Goal: Find specific page/section: Find specific page/section

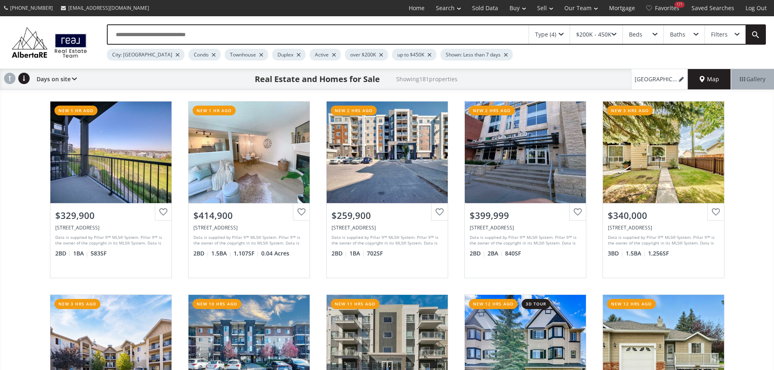
click at [715, 82] on span "Map" at bounding box center [708, 79] width 19 height 8
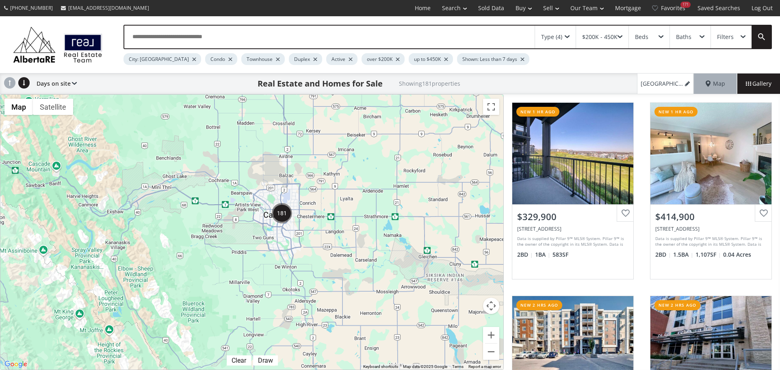
drag, startPoint x: 156, startPoint y: 178, endPoint x: 263, endPoint y: 205, distance: 110.8
click at [263, 205] on div at bounding box center [251, 232] width 503 height 275
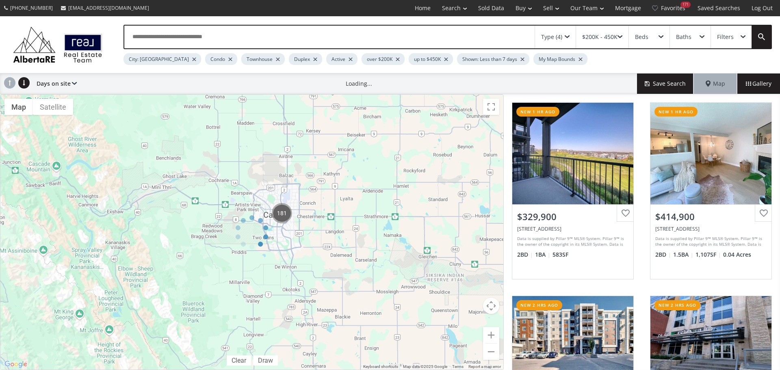
click at [489, 333] on div at bounding box center [252, 232] width 504 height 276
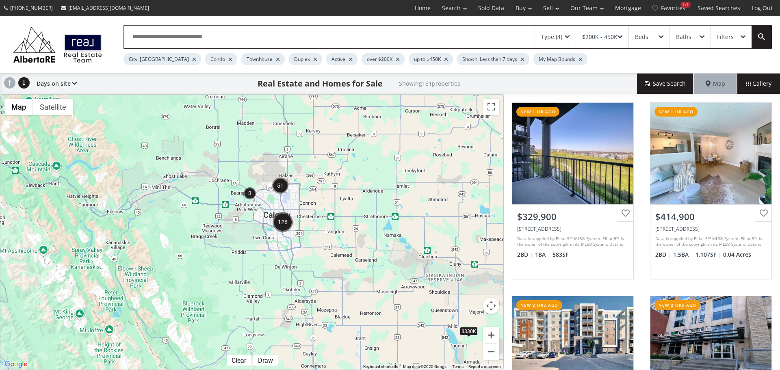
click at [488, 335] on button "Zoom in" at bounding box center [491, 335] width 16 height 16
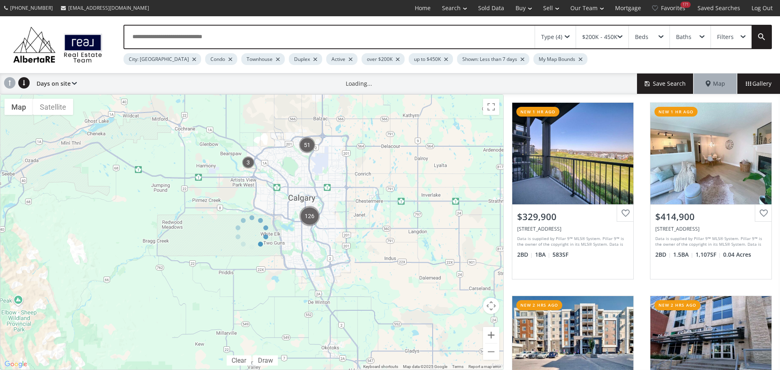
click at [488, 335] on div "← Move left → Move right ↑ Move up ↓ Move down + Zoom in - Zoom out Home Jump l…" at bounding box center [252, 232] width 504 height 276
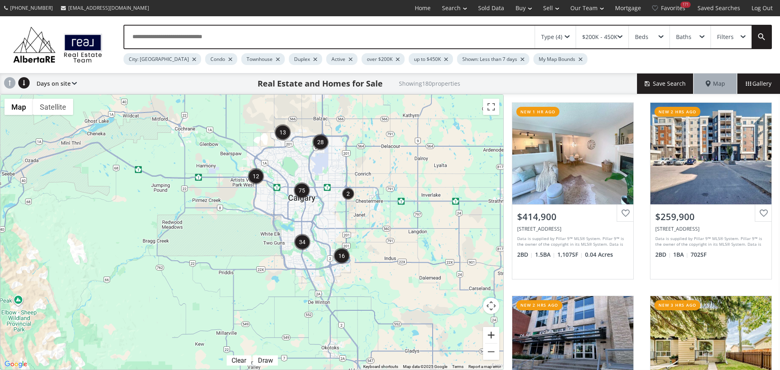
click at [488, 335] on button "Zoom in" at bounding box center [491, 335] width 16 height 16
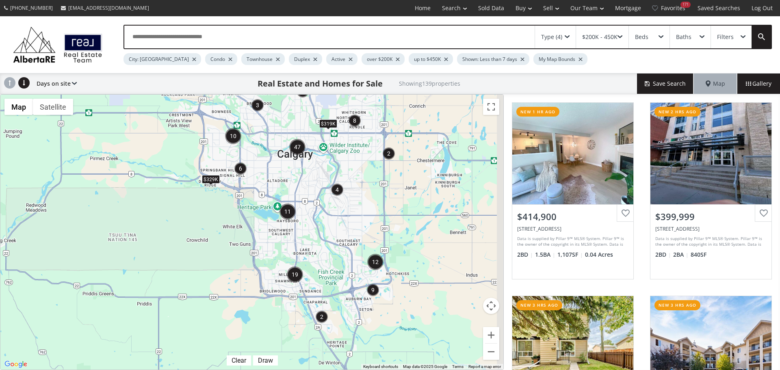
drag, startPoint x: 417, startPoint y: 201, endPoint x: 363, endPoint y: 195, distance: 54.4
click at [363, 195] on div "$319K $329K $360K+ $360K+" at bounding box center [251, 232] width 503 height 275
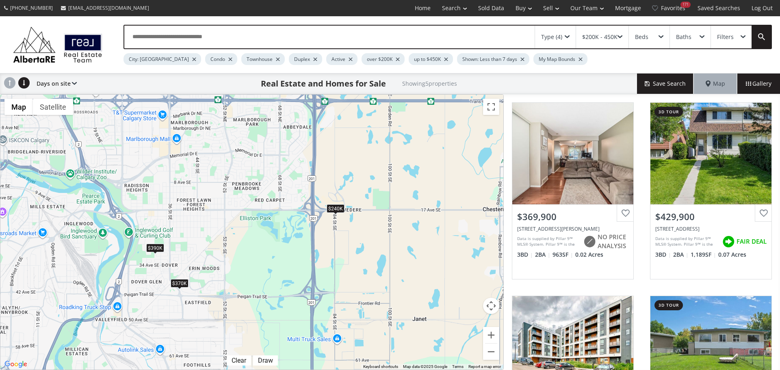
drag, startPoint x: 340, startPoint y: 136, endPoint x: 344, endPoint y: 257, distance: 120.7
click at [344, 257] on div "$370K $430K $240K $390K $425K" at bounding box center [251, 232] width 503 height 275
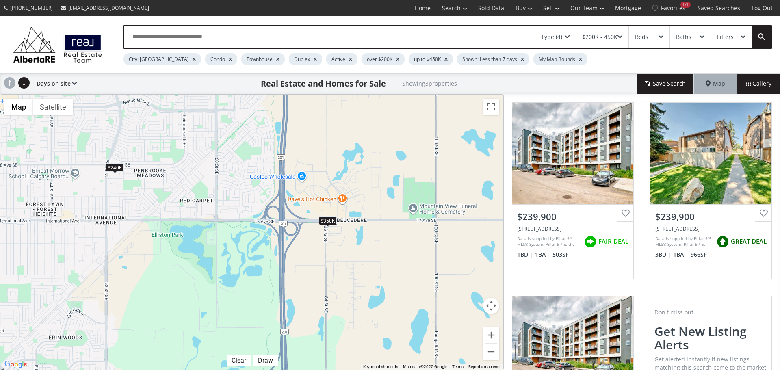
drag, startPoint x: 301, startPoint y: 199, endPoint x: 320, endPoint y: 260, distance: 63.2
click at [320, 260] on div "$240K $240K $350K" at bounding box center [251, 232] width 503 height 275
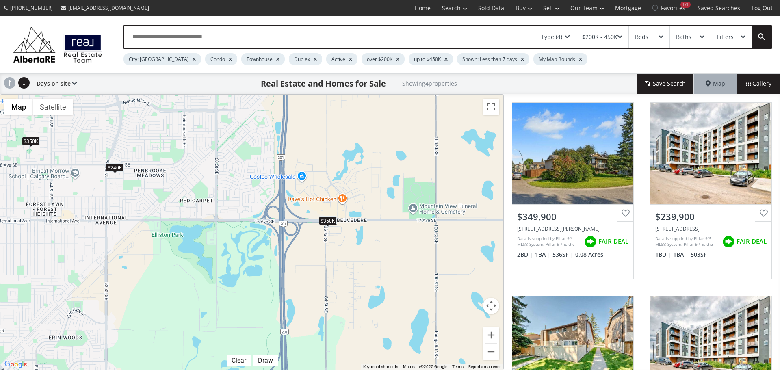
click at [568, 36] on span at bounding box center [567, 36] width 5 height 3
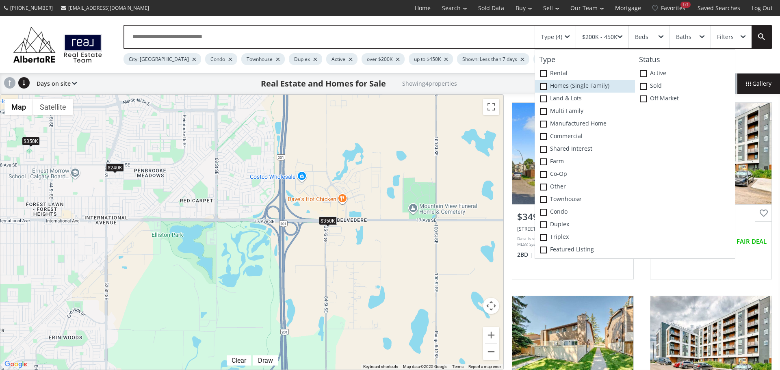
click at [543, 86] on span at bounding box center [543, 86] width 7 height 7
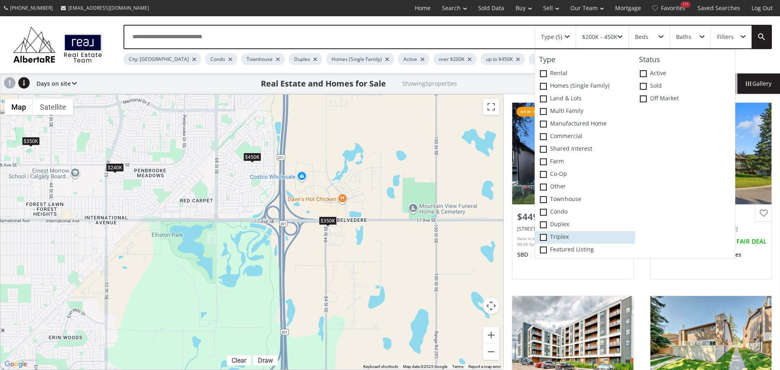
click at [545, 238] on span at bounding box center [543, 237] width 7 height 7
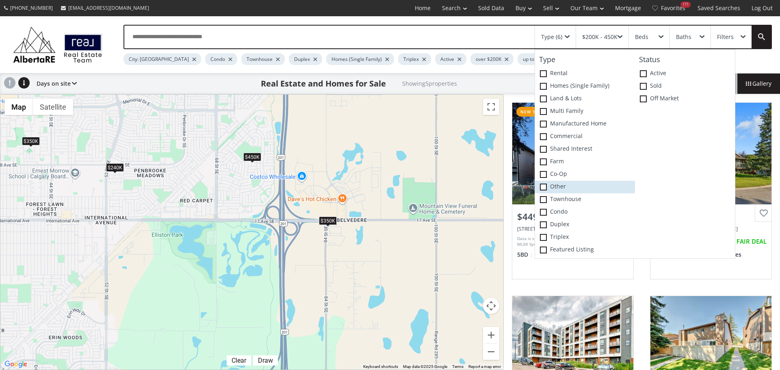
click at [543, 185] on span at bounding box center [543, 187] width 7 height 7
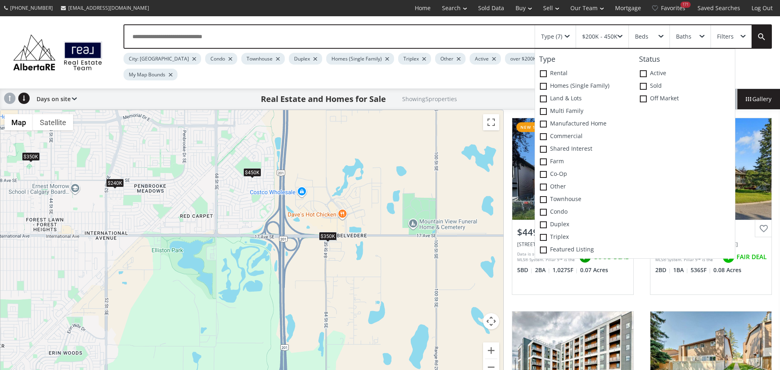
click at [377, 159] on div "$450K $350K $240K $240K $350K" at bounding box center [251, 247] width 503 height 275
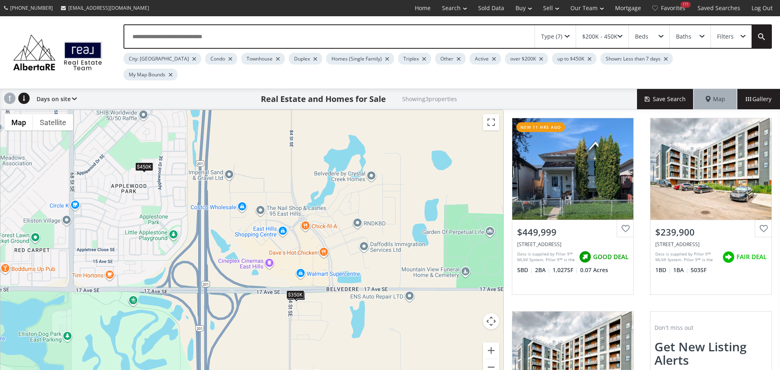
click at [177, 174] on div "$450K $240K $350K" at bounding box center [251, 247] width 503 height 275
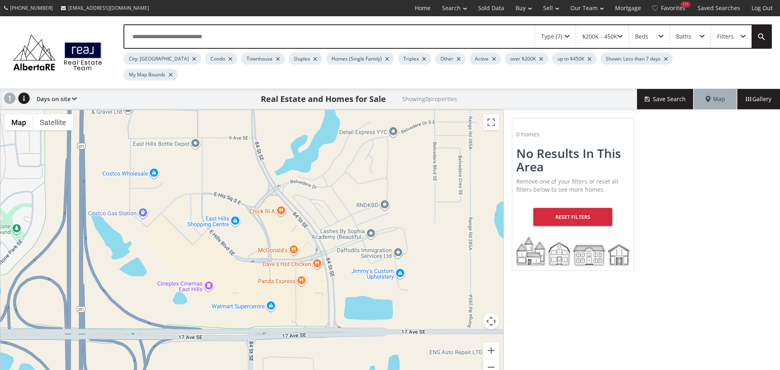
drag, startPoint x: 280, startPoint y: 232, endPoint x: 257, endPoint y: 181, distance: 55.6
click at [257, 181] on div at bounding box center [251, 247] width 503 height 275
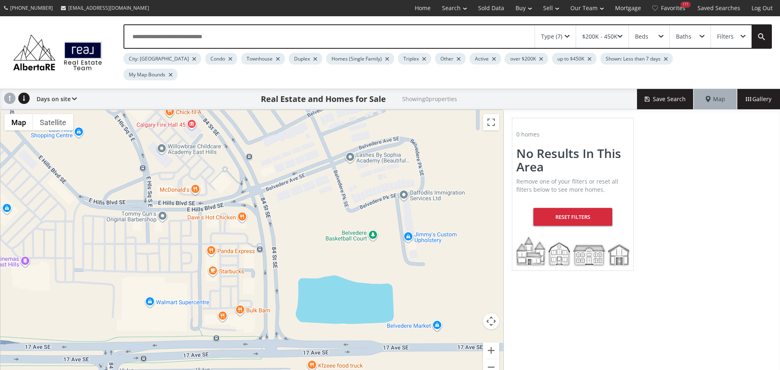
drag, startPoint x: 299, startPoint y: 307, endPoint x: 146, endPoint y: 253, distance: 162.2
click at [140, 253] on div at bounding box center [251, 247] width 503 height 275
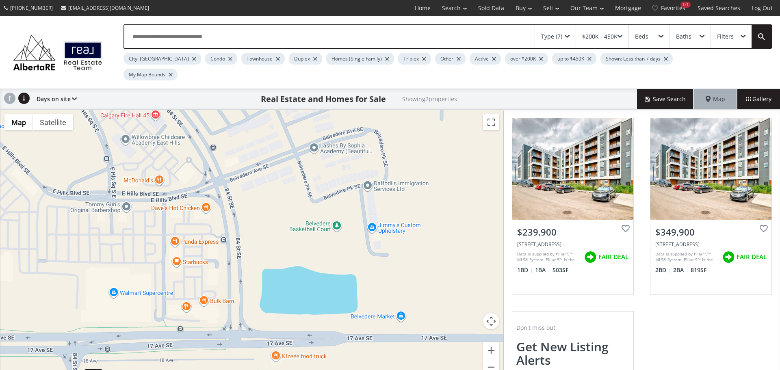
click at [587, 59] on div at bounding box center [589, 58] width 4 height 3
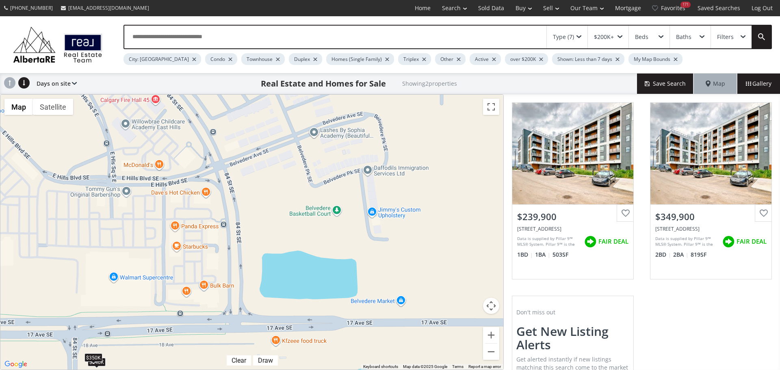
click at [738, 36] on div "Filters" at bounding box center [731, 37] width 41 height 23
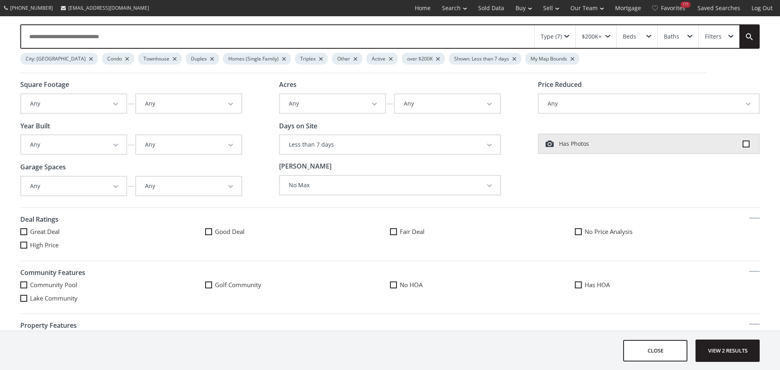
click at [609, 36] on span at bounding box center [607, 36] width 5 height 3
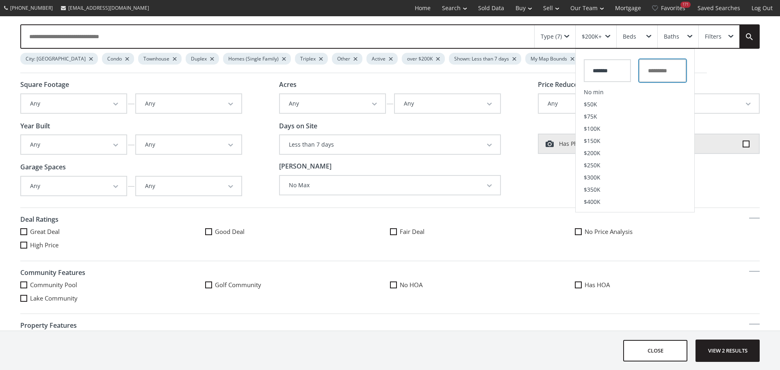
click at [667, 68] on input "text" at bounding box center [662, 70] width 47 height 23
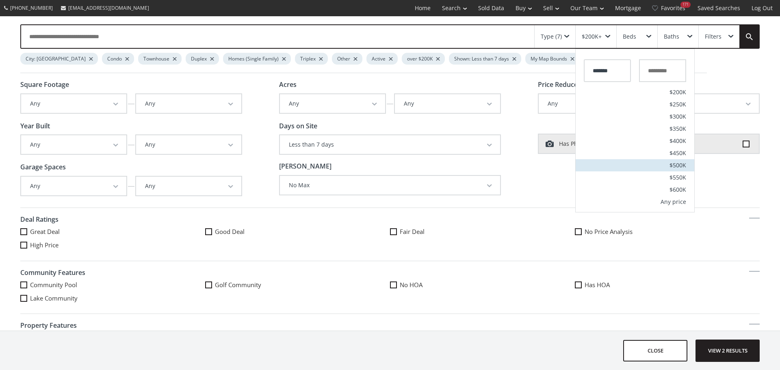
click at [676, 162] on span "$500K" at bounding box center [677, 165] width 17 height 6
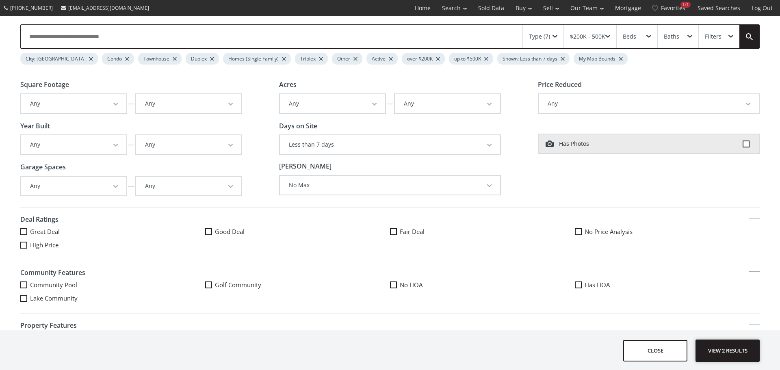
click at [729, 354] on span "View 2 results" at bounding box center [727, 351] width 59 height 22
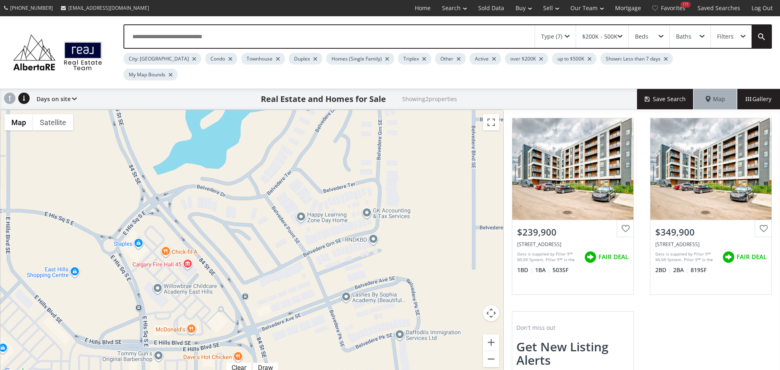
drag, startPoint x: 257, startPoint y: 125, endPoint x: 288, endPoint y: 276, distance: 153.9
click at [288, 276] on div "$240K $350K" at bounding box center [251, 243] width 503 height 267
